Goal: Find specific page/section: Find specific page/section

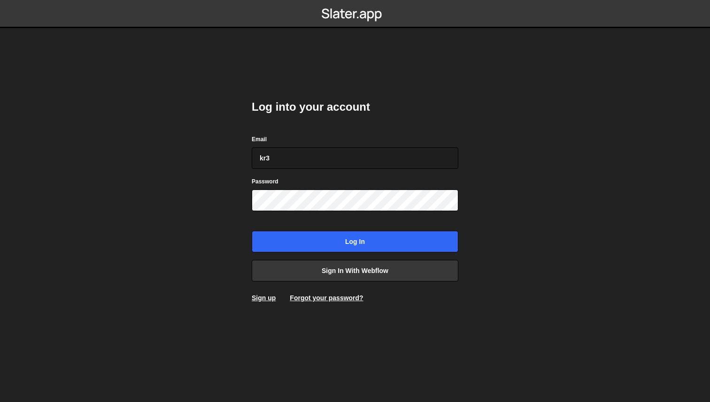
type input "[EMAIL_ADDRESS][DOMAIN_NAME]"
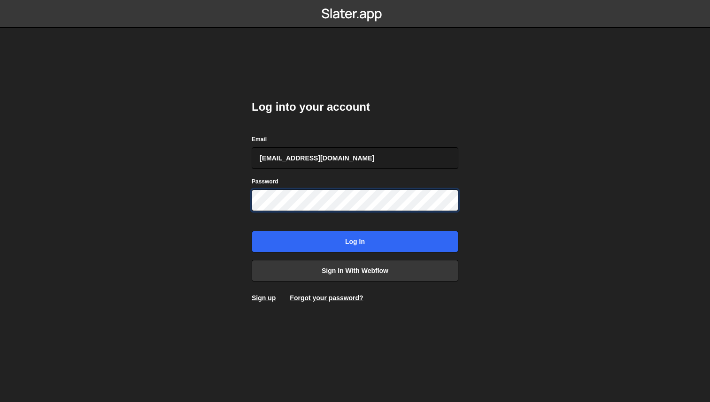
click at [252, 231] on input "Log in" at bounding box center [355, 242] width 207 height 22
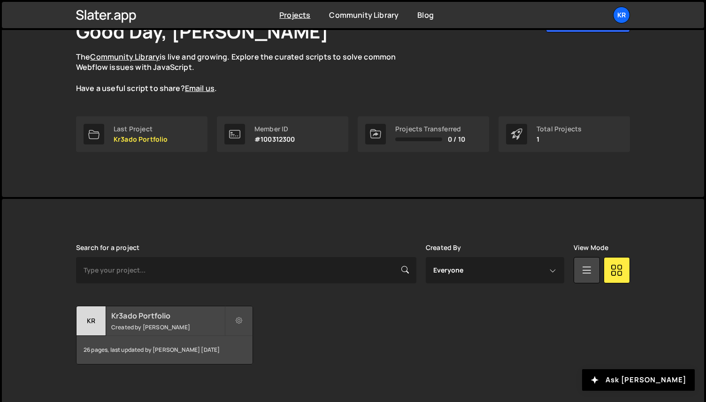
scroll to position [81, 0]
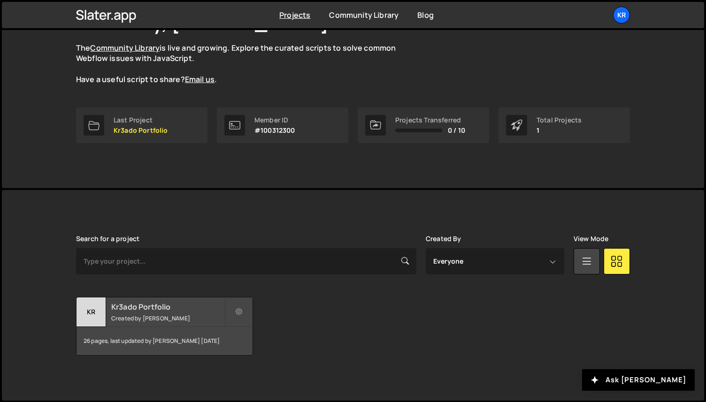
click at [162, 316] on small "Created by [PERSON_NAME]" at bounding box center [167, 319] width 113 height 8
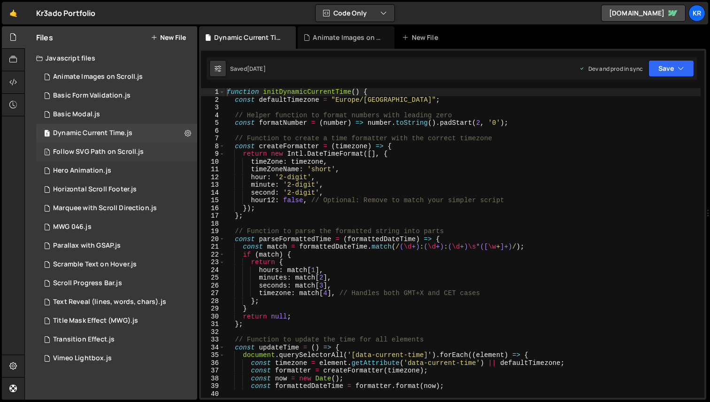
click at [116, 153] on div "Follow SVG Path on Scroll.js" at bounding box center [98, 152] width 91 height 8
